Goal: Task Accomplishment & Management: Complete application form

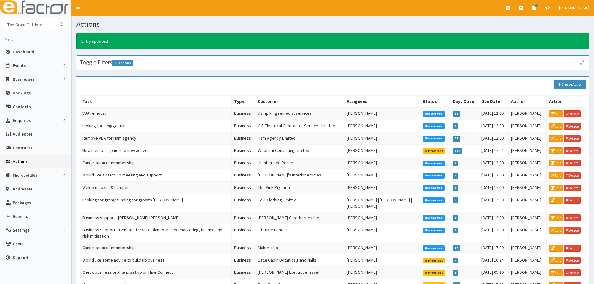
type input "The Grant Outdoors"
click at [56, 19] on button "submit" at bounding box center [62, 24] width 12 height 11
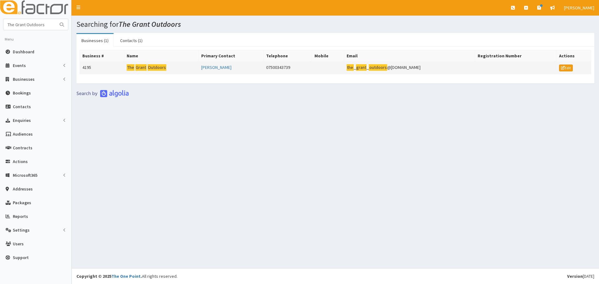
click at [150, 69] on mark "Outdoors" at bounding box center [156, 67] width 19 height 7
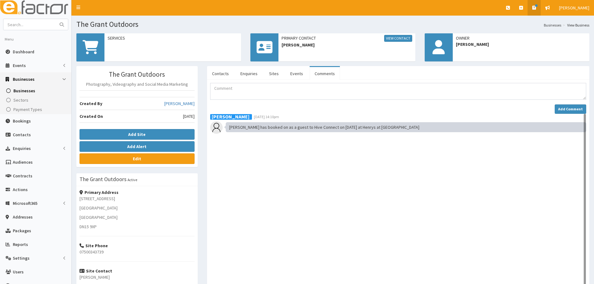
click at [532, 8] on icon at bounding box center [534, 8] width 4 height 4
click at [467, 33] on h3 "See how to contact us." at bounding box center [497, 32] width 80 height 5
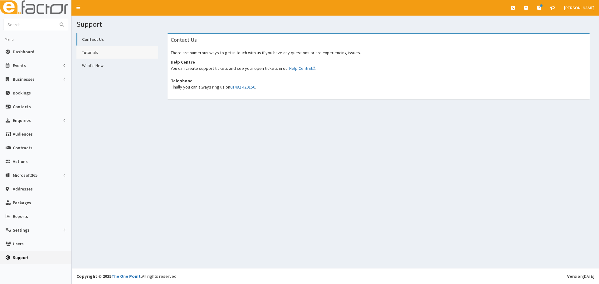
click at [95, 55] on link "Tutorials" at bounding box center [117, 52] width 82 height 12
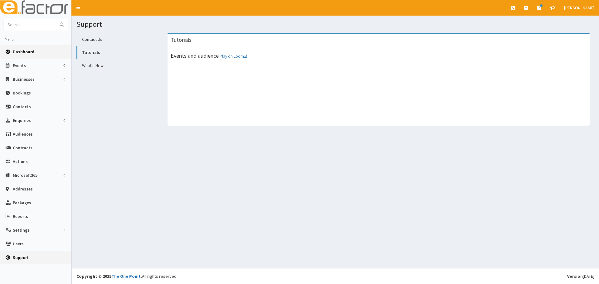
click at [27, 53] on span "Dashboard" at bounding box center [24, 52] width 22 height 6
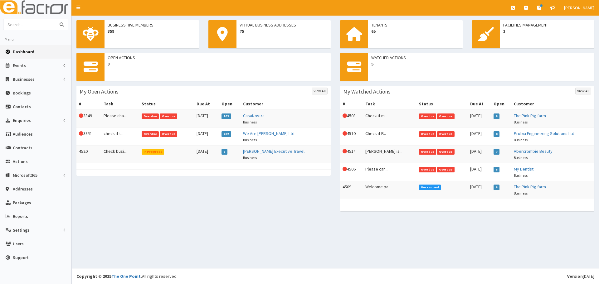
paste input "Polished and proud cleaning"
type input "Polished and proud cleaning"
click at [56, 19] on button "submit" at bounding box center [62, 24] width 12 height 11
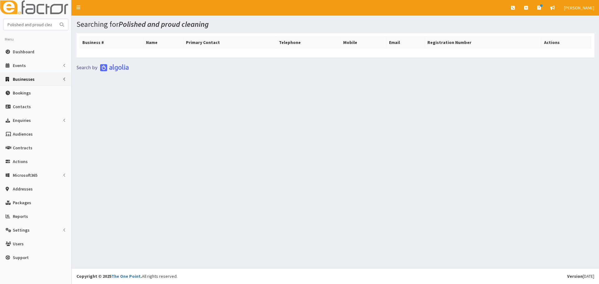
click at [22, 82] on span "Businesses" at bounding box center [24, 79] width 22 height 6
click at [26, 94] on span "Businesses" at bounding box center [24, 91] width 22 height 6
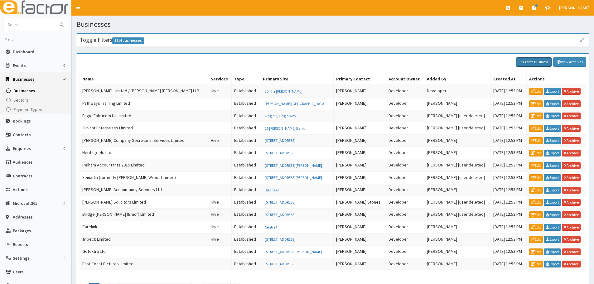
click at [540, 61] on link "Create Business" at bounding box center [534, 61] width 36 height 9
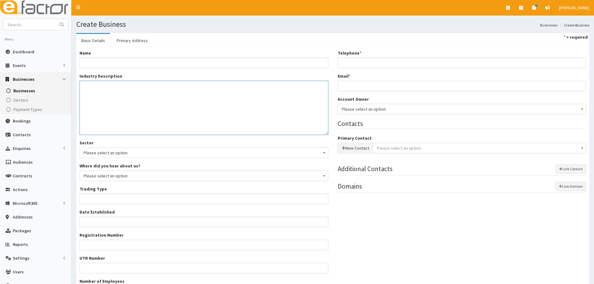
click at [162, 94] on textarea "Industry Description *" at bounding box center [204, 108] width 249 height 54
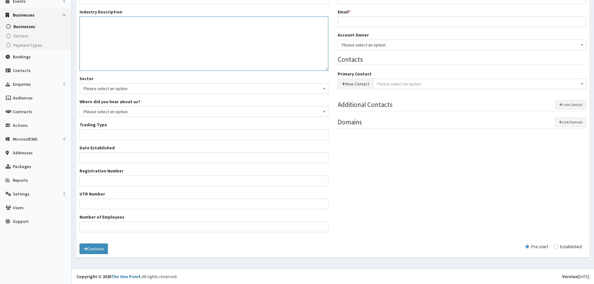
scroll to position [65, 0]
drag, startPoint x: 579, startPoint y: 248, endPoint x: 564, endPoint y: 247, distance: 15.3
click at [577, 248] on input "radio" at bounding box center [567, 246] width 28 height 4
radio input "true"
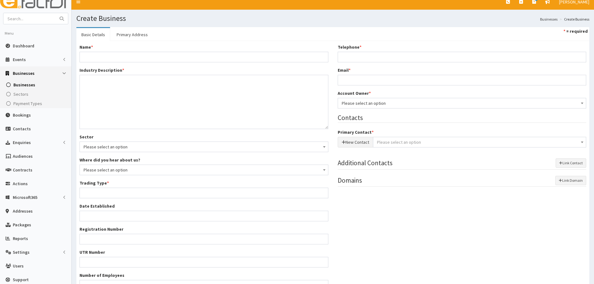
scroll to position [0, 0]
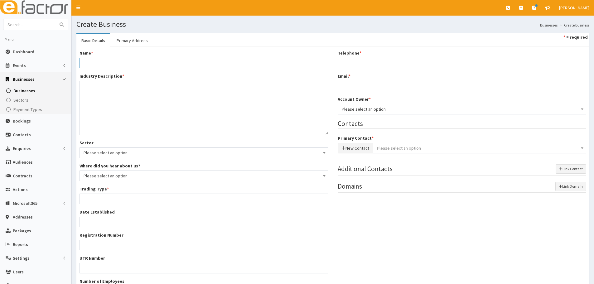
click at [141, 64] on input "Name *" at bounding box center [204, 63] width 249 height 11
click at [96, 58] on input "Name *" at bounding box center [204, 63] width 249 height 11
paste input "Polished and proud cleaning"
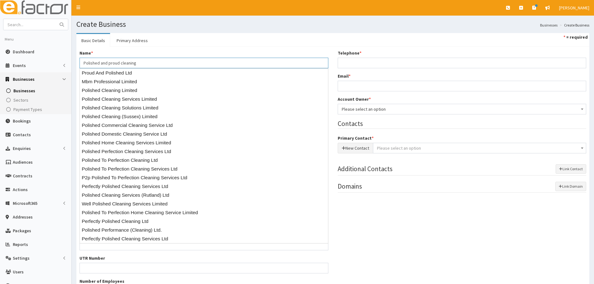
type input "Polished and proud cleaning"
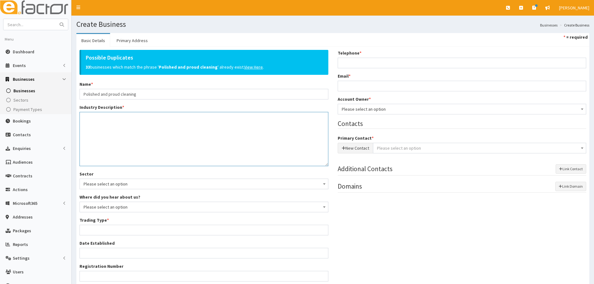
click at [202, 129] on textarea "Industry Description *" at bounding box center [204, 139] width 249 height 54
paste textarea "Cleaning service"
type textarea "Cleaning service"
click at [245, 64] on u "View Here" at bounding box center [253, 67] width 19 height 6
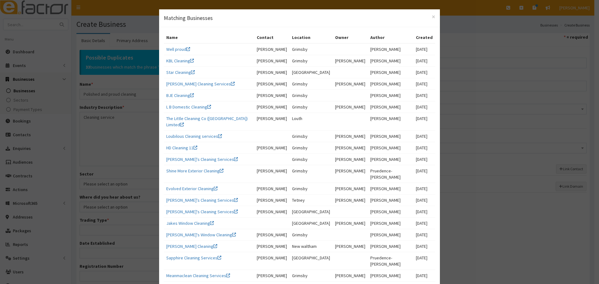
click at [123, 117] on div "× Matching Businesses Name Contact Location Owner Author Created Well proud Hol…" at bounding box center [299, 142] width 599 height 284
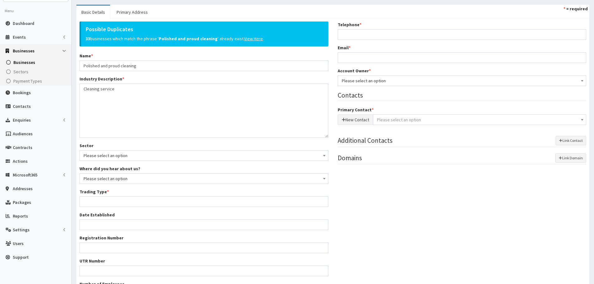
scroll to position [96, 0]
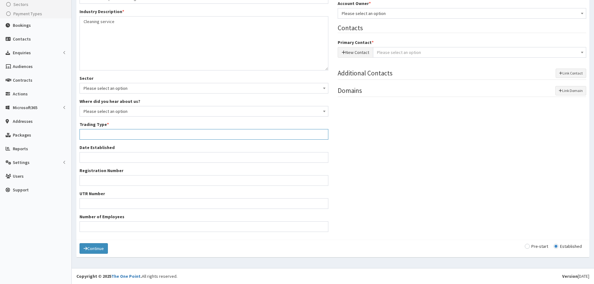
click at [125, 137] on input "Trading Type *" at bounding box center [204, 134] width 249 height 11
type input "Private limited company"
click at [419, 177] on div "Possible Duplicates 33 businesses which match the phrase ' Polished and proud c…" at bounding box center [333, 95] width 516 height 282
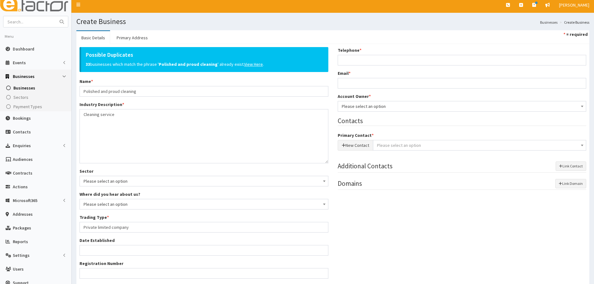
scroll to position [0, 0]
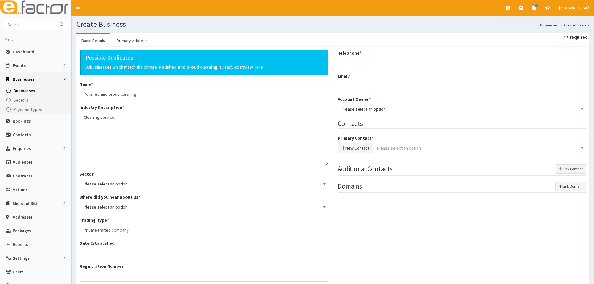
paste input "07542029463"
type input "07542029463"
paste input "[EMAIL_ADDRESS][DOMAIN_NAME]"
type input "[EMAIL_ADDRESS][DOMAIN_NAME]"
click at [361, 113] on span "Please select an option" at bounding box center [462, 109] width 241 height 9
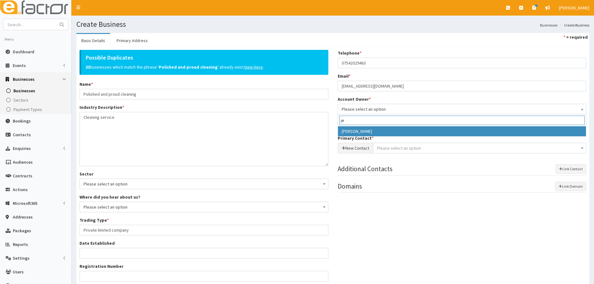
type input "je"
select select "38"
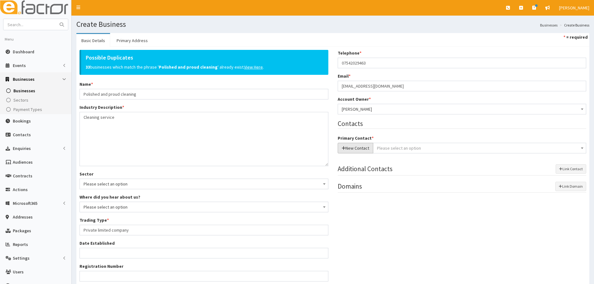
click at [358, 147] on button "New Contact" at bounding box center [356, 148] width 36 height 11
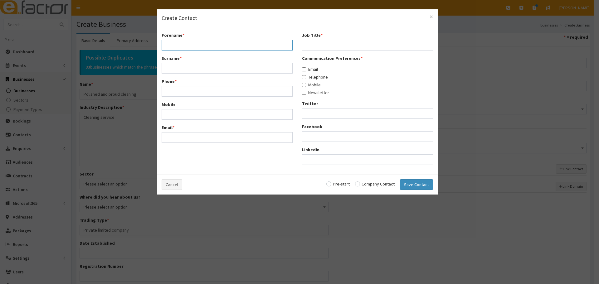
click at [185, 42] on input "Forename *" at bounding box center [227, 45] width 131 height 11
paste input "Natasha"
type input "Natasha"
drag, startPoint x: 171, startPoint y: 66, endPoint x: 184, endPoint y: 65, distance: 13.7
click at [171, 66] on input "Surname *" at bounding box center [227, 68] width 131 height 11
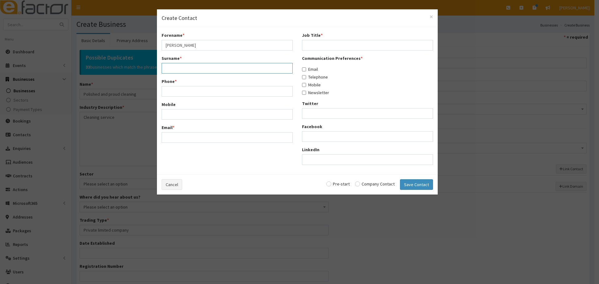
paste input "Haigh"
type input "Haigh"
click at [172, 93] on input "Phone *" at bounding box center [227, 91] width 131 height 11
paste input "07542029463"
type input "07542029463"
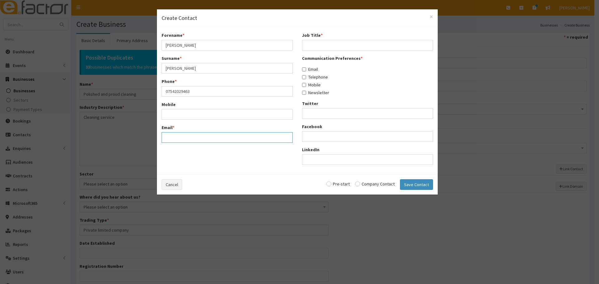
click at [181, 134] on input "Email *" at bounding box center [227, 137] width 131 height 11
paste input "natashahaigh1990@icloud.com"
type input "natashahaigh1990@icloud.com"
drag, startPoint x: 350, startPoint y: 44, endPoint x: 346, endPoint y: 44, distance: 3.7
click at [350, 44] on input "Job Title *" at bounding box center [367, 45] width 131 height 11
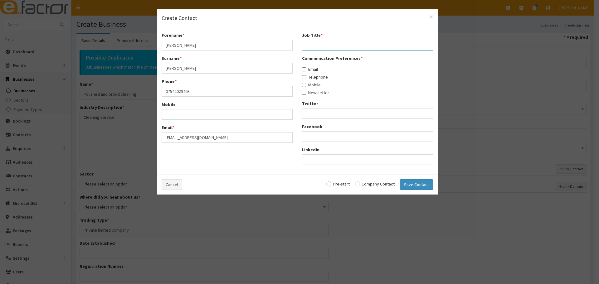
paste input "Business owner"
type input "Business owner"
click at [313, 72] on label "Email" at bounding box center [310, 69] width 16 height 6
click at [306, 71] on input "Email" at bounding box center [304, 69] width 4 height 4
checkbox input "true"
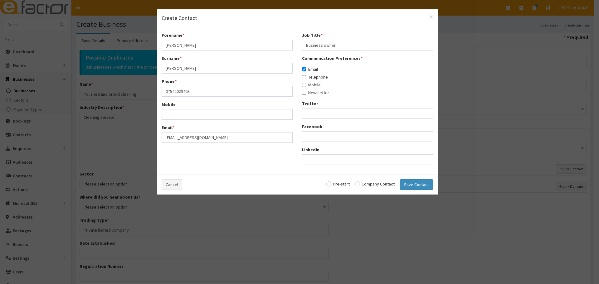
drag, startPoint x: 313, startPoint y: 77, endPoint x: 312, endPoint y: 85, distance: 8.1
click at [313, 77] on label "Telephone" at bounding box center [315, 77] width 26 height 6
click at [306, 77] on input "Telephone" at bounding box center [304, 77] width 4 height 4
checkbox input "true"
click at [312, 85] on label "Mobile" at bounding box center [311, 85] width 19 height 6
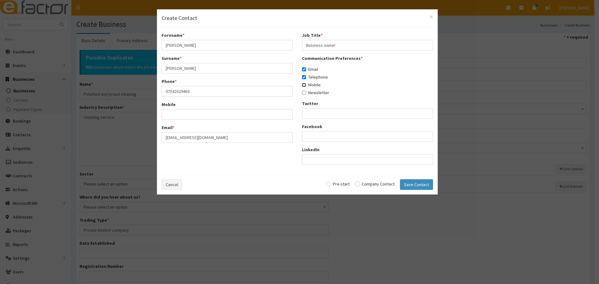
click at [306, 85] on input "Mobile" at bounding box center [304, 85] width 4 height 4
checkbox input "true"
click at [364, 187] on div "Cancel Pre-start Company Contact Save Contact" at bounding box center [297, 184] width 281 height 20
drag, startPoint x: 372, startPoint y: 187, endPoint x: 410, endPoint y: 191, distance: 38.6
click at [372, 187] on div "Cancel Pre-start Company Contact Save Contact" at bounding box center [297, 184] width 281 height 20
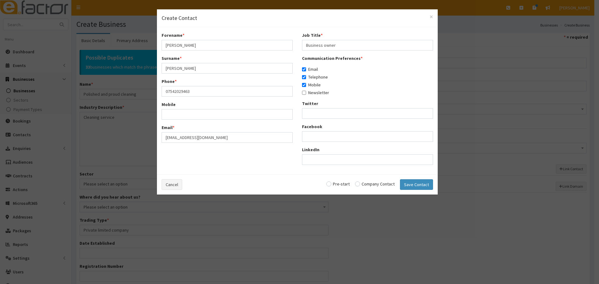
click at [386, 184] on input "radio" at bounding box center [375, 184] width 40 height 4
radio input "true"
click at [419, 187] on button "Save Contact" at bounding box center [416, 184] width 33 height 11
checkbox input "false"
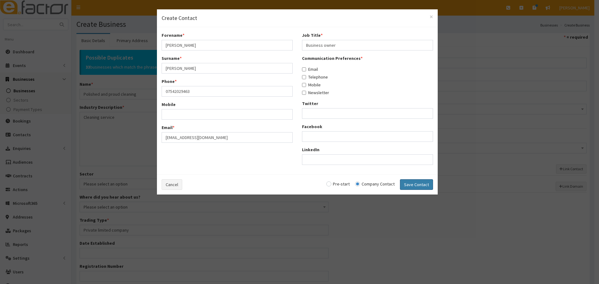
checkbox input "false"
radio input "false"
select select "5261"
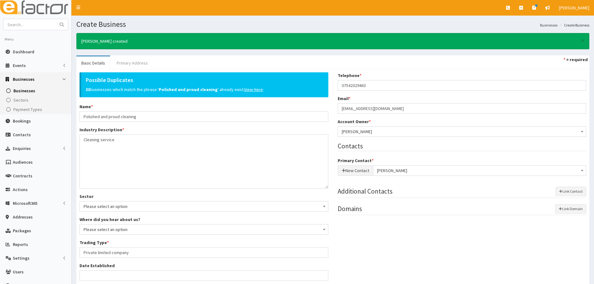
click at [138, 66] on link "Primary Address" at bounding box center [132, 62] width 41 height 13
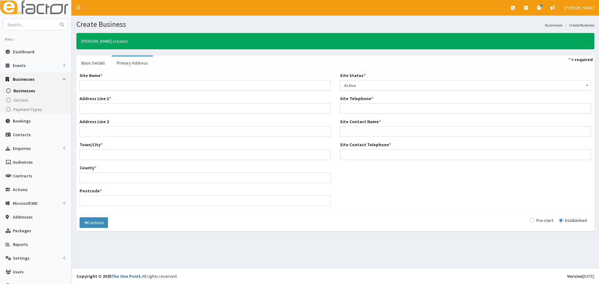
click at [144, 92] on div "Site Name * Address Line 1 * Address Line 2 Town/City * County * Postcode *" at bounding box center [205, 141] width 260 height 138
click at [144, 87] on input "Site Name *" at bounding box center [205, 85] width 251 height 11
paste input "Polished and proud cleaning"
type input "Polished and proud cleaning"
drag, startPoint x: 106, startPoint y: 106, endPoint x: 119, endPoint y: 106, distance: 12.5
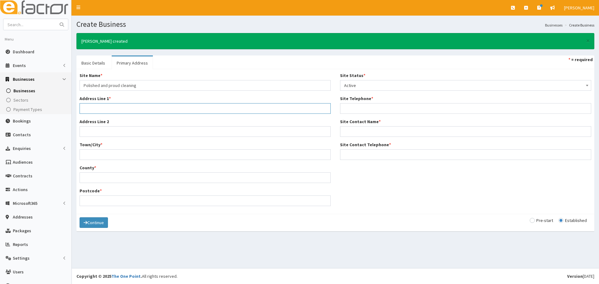
click at [106, 106] on input "Address Line 1 *" at bounding box center [205, 108] width 251 height 11
paste input "17 mill view caravan park"
type input "17 mill view caravan park"
click at [104, 129] on input "Address Line 2" at bounding box center [205, 131] width 251 height 11
paste input "Mill lane"
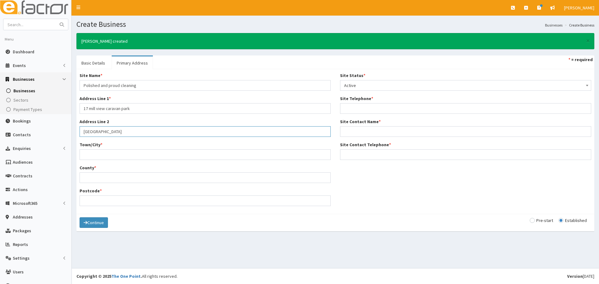
type input "Mill lane"
drag, startPoint x: 97, startPoint y: 155, endPoint x: 100, endPoint y: 153, distance: 3.4
click at [98, 154] on input "Town/City *" at bounding box center [205, 154] width 251 height 11
paste input "Brigg"
type input "Brigg"
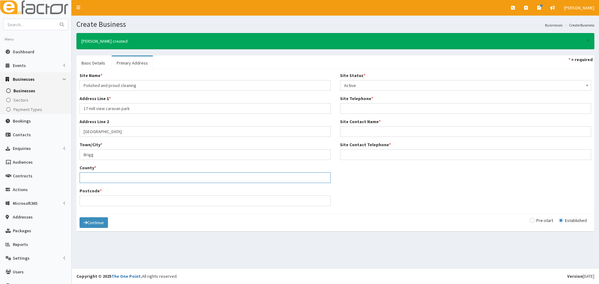
click at [136, 177] on input "County *" at bounding box center [205, 177] width 251 height 11
paste input "Lincolnshire"
type input "Lincolnshire"
click at [211, 203] on input "Postcode *" at bounding box center [205, 200] width 251 height 11
paste input "Dn208na"
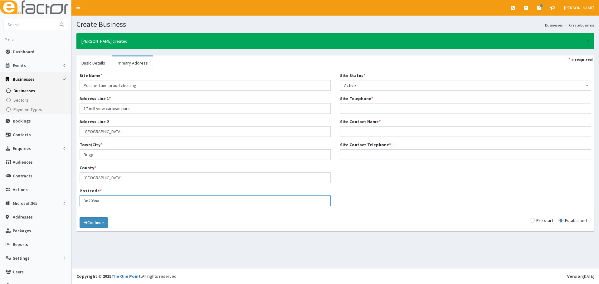
type input "Dn208na"
click at [365, 96] on label "Site Telephone *" at bounding box center [356, 98] width 33 height 6
click at [365, 103] on input "Site Telephone *" at bounding box center [465, 108] width 251 height 11
click at [360, 109] on input "Site Telephone *" at bounding box center [465, 108] width 251 height 11
paste input "07542029463"
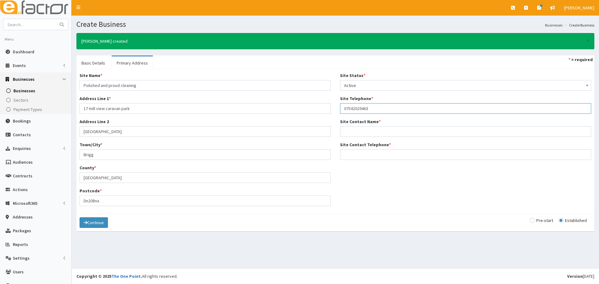
type input "07542029463"
drag, startPoint x: 351, startPoint y: 133, endPoint x: 390, endPoint y: 128, distance: 38.7
click at [351, 133] on input "Site Contact Name *" at bounding box center [465, 131] width 251 height 11
paste input "Natasha"
click at [375, 129] on input "Natasha" at bounding box center [465, 131] width 251 height 11
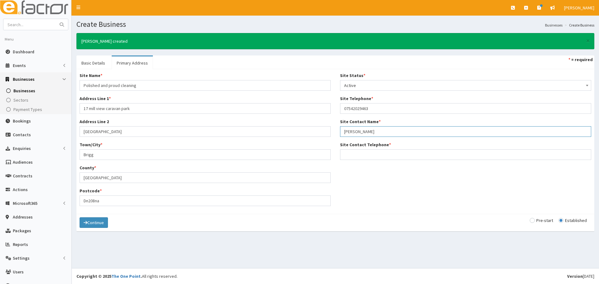
paste input "Haigh"
type input "Natasha Haigh"
click at [354, 158] on input "Site Contact Telephone *" at bounding box center [465, 154] width 251 height 11
paste input "07542029463"
type input "07542029463"
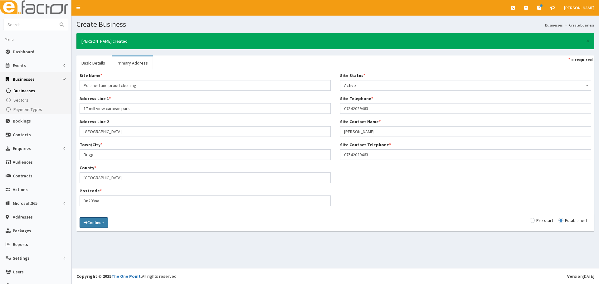
click at [94, 224] on button "Continue" at bounding box center [94, 222] width 28 height 11
click at [78, 217] on div "Save Pre-start Established" at bounding box center [332, 222] width 513 height 17
click at [84, 224] on icon "submit" at bounding box center [86, 223] width 4 height 4
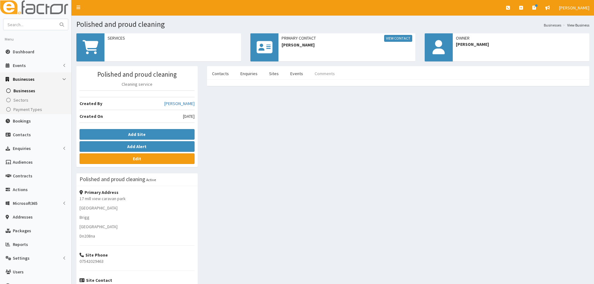
click at [316, 77] on link "Comments" at bounding box center [325, 73] width 30 height 13
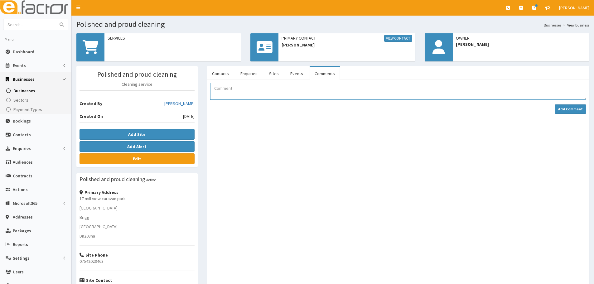
click at [259, 88] on textarea "Comment" at bounding box center [398, 91] width 376 height 17
click at [371, 89] on textarea "[PERSON_NAME] has booked onto Hive Connect as a guest at Henrys sports bar on […" at bounding box center [398, 91] width 376 height 17
type textarea "[PERSON_NAME] has booked onto Hive Connect as a guest at Henrys sports bar on […"
click at [572, 112] on button "Add Comment" at bounding box center [570, 108] width 31 height 9
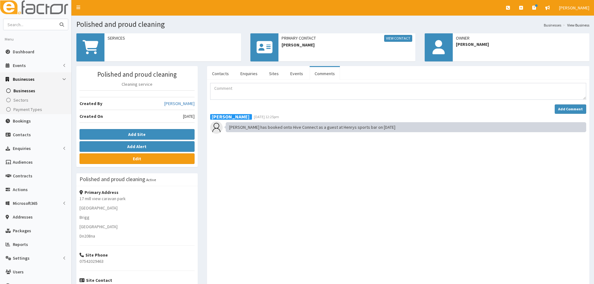
paste input "Now then Coaching"
type input "Now then Coaching"
click at [56, 19] on button "submit" at bounding box center [62, 24] width 12 height 11
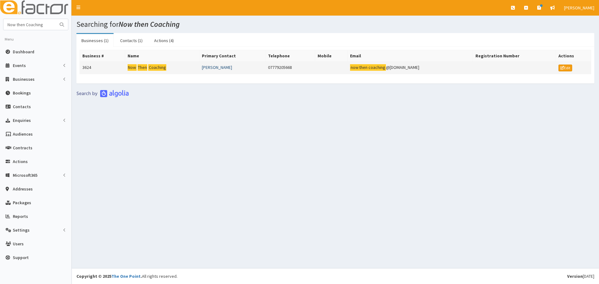
drag, startPoint x: 247, startPoint y: 70, endPoint x: 208, endPoint y: 69, distance: 38.7
click at [208, 69] on td "[PERSON_NAME]" at bounding box center [232, 68] width 66 height 12
copy link "[PERSON_NAME]"
click at [217, 65] on link "[PERSON_NAME]" at bounding box center [217, 68] width 30 height 6
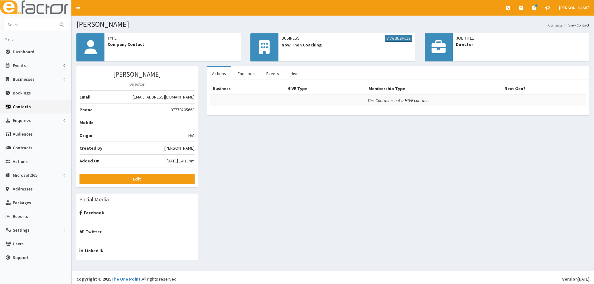
click at [387, 38] on link "View Business" at bounding box center [398, 38] width 27 height 7
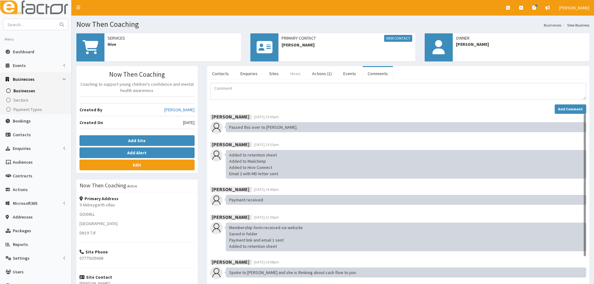
click at [294, 74] on link "Hives" at bounding box center [295, 73] width 20 height 13
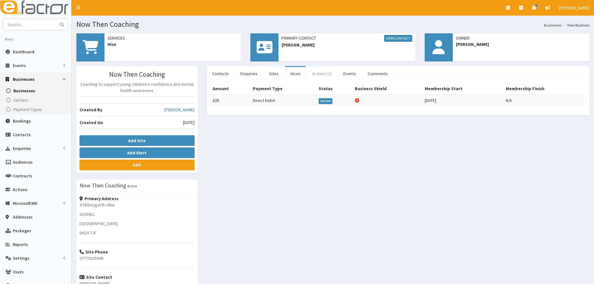
click at [321, 71] on link "Actions (1)" at bounding box center [322, 73] width 30 height 13
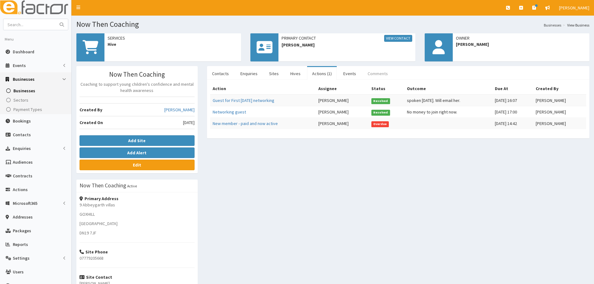
click at [376, 68] on link "Comments" at bounding box center [378, 73] width 30 height 13
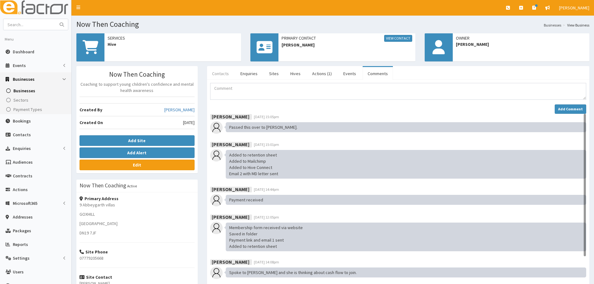
click at [227, 75] on link "Contacts" at bounding box center [220, 73] width 27 height 13
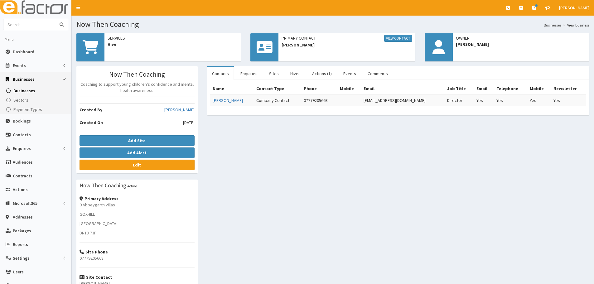
click at [41, 28] on input "text" at bounding box center [29, 24] width 52 height 11
paste input "Webcetera"
type input "Webcetera"
click at [56, 19] on button "submit" at bounding box center [62, 24] width 12 height 11
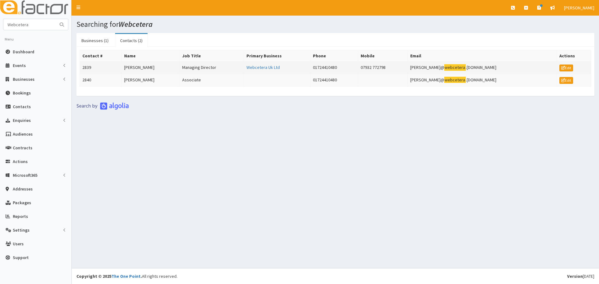
click at [151, 67] on td "[PERSON_NAME]" at bounding box center [151, 68] width 58 height 12
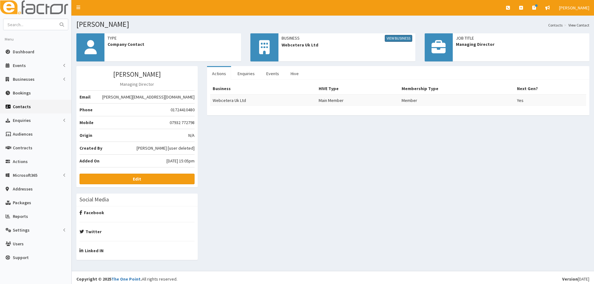
click at [401, 36] on link "View Business" at bounding box center [398, 38] width 27 height 7
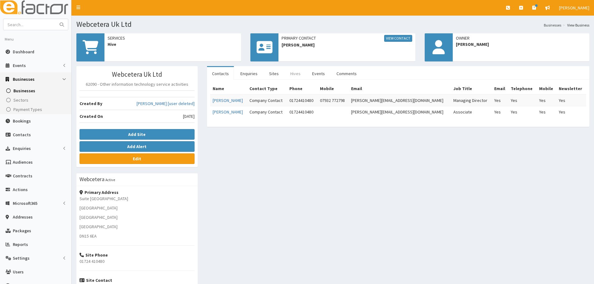
click at [299, 73] on link "Hives" at bounding box center [295, 73] width 20 height 13
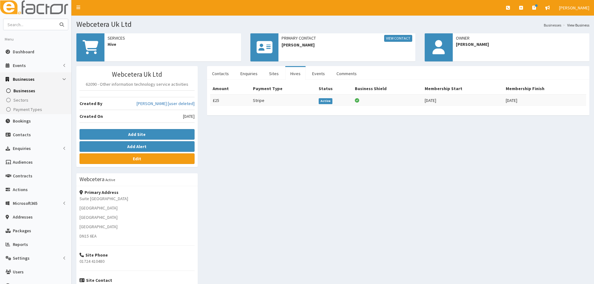
paste input "[PERSON_NAME] and [PERSON_NAME] Solicitors"
type input "[PERSON_NAME] and [PERSON_NAME] Solicitors"
click at [56, 19] on button "submit" at bounding box center [62, 24] width 12 height 11
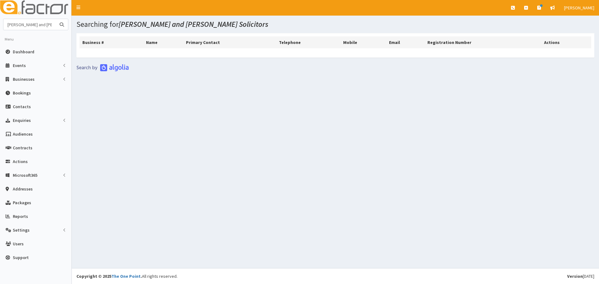
scroll to position [0, 22]
drag, startPoint x: 21, startPoint y: 24, endPoint x: 130, endPoint y: 44, distance: 110.9
click at [130, 44] on div "E Toggle navigation Quick Create Create Business Create Booking Create Contact" at bounding box center [299, 142] width 599 height 284
type input "Mason"
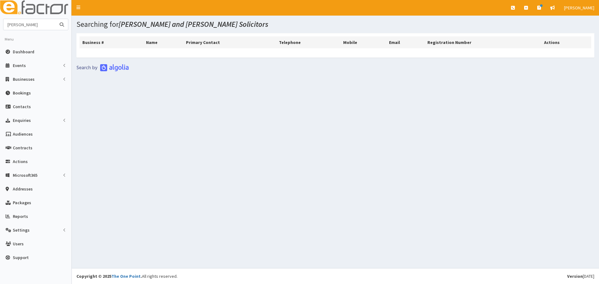
click at [56, 19] on button "submit" at bounding box center [62, 24] width 12 height 11
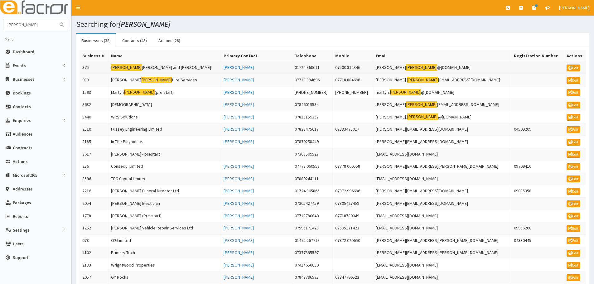
click at [152, 67] on td "[PERSON_NAME] and [PERSON_NAME]" at bounding box center [164, 68] width 113 height 12
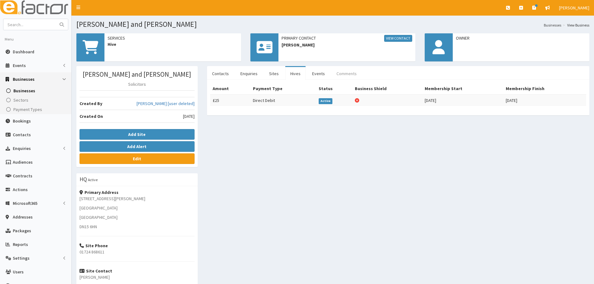
click at [350, 77] on link "Comments" at bounding box center [346, 73] width 30 height 13
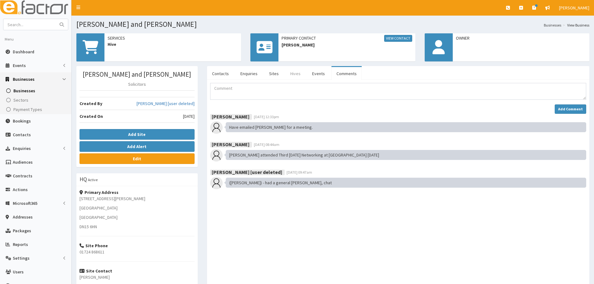
click at [297, 74] on link "Hives" at bounding box center [295, 73] width 20 height 13
